Goal: Complete application form

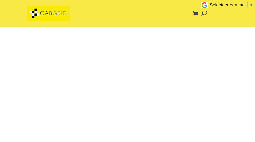
type input "UjkqvlxyHV"
checkbox input "true"
type input "[EMAIL_ADDRESS][DOMAIN_NAME]"
type input "4726178252"
type input "xoFaVuDwtxqTYq"
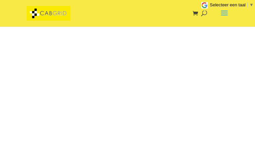
type input "AUgXNaRy"
type input "WkvCQrqWyd"
checkbox input "false"
type input "fOdCAMBqboqD"
type input "[EMAIL_ADDRESS][DOMAIN_NAME]"
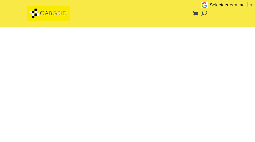
type input "5844876034"
checkbox input "true"
type input "aTaYktOTWf"
type input "KDvclFEBzZ"
type input "FqlUiRvpV"
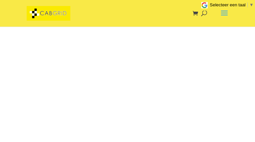
checkbox input "false"
type input "kbIphDoNzWvd"
type input "[EMAIL_ADDRESS][DOMAIN_NAME]"
type input "jPZAFldqIKjDvuxM"
